Goal: Find specific fact: Find contact information

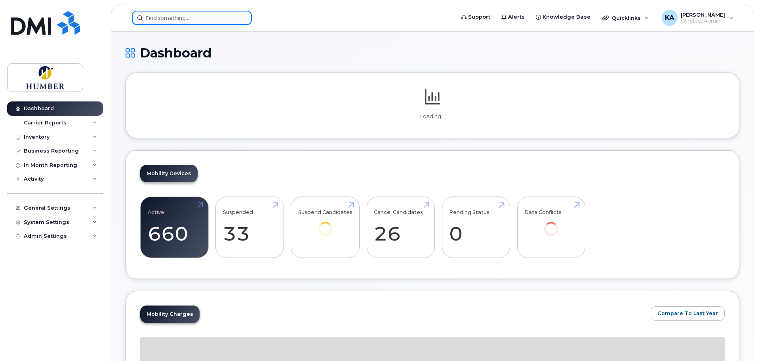
click at [203, 17] on input at bounding box center [192, 18] width 120 height 14
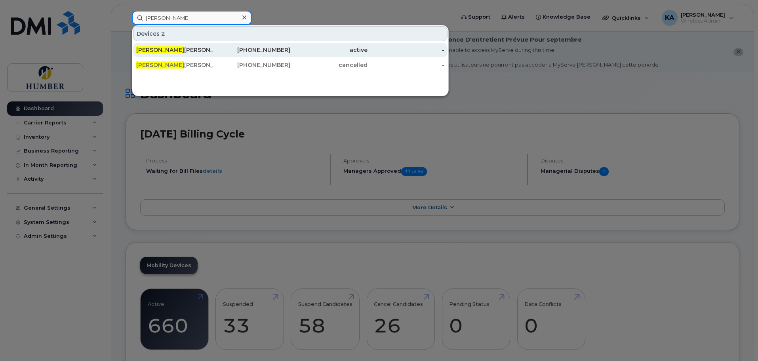
type input "[PERSON_NAME]"
click at [203, 44] on div "Andrea Cipriano" at bounding box center [174, 50] width 77 height 14
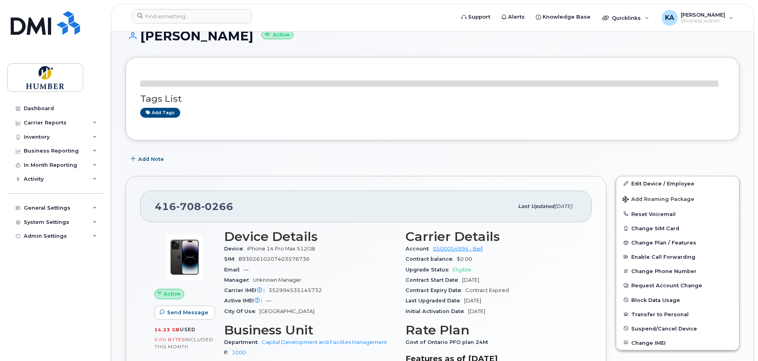
scroll to position [106, 0]
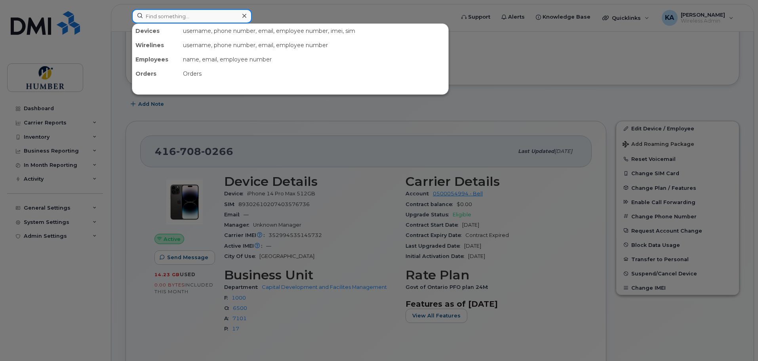
click at [159, 15] on input at bounding box center [192, 16] width 120 height 14
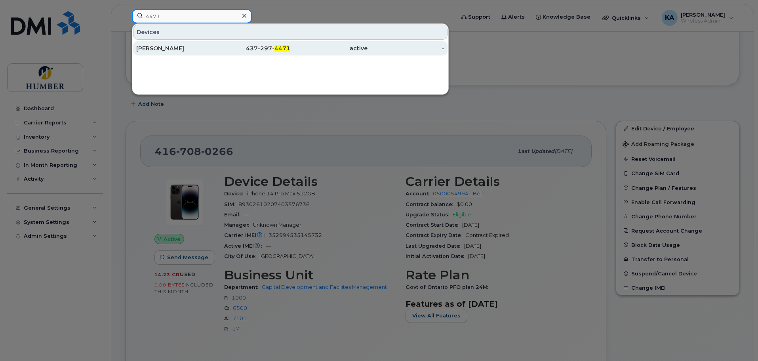
type input "4471"
click at [181, 49] on div "[PERSON_NAME]" at bounding box center [174, 48] width 77 height 8
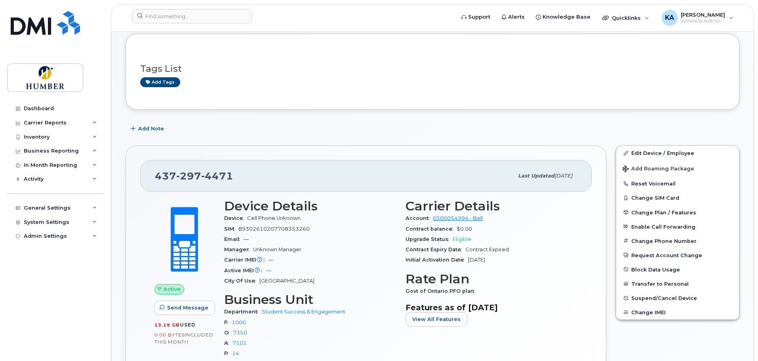
scroll to position [106, 0]
